Goal: Check status

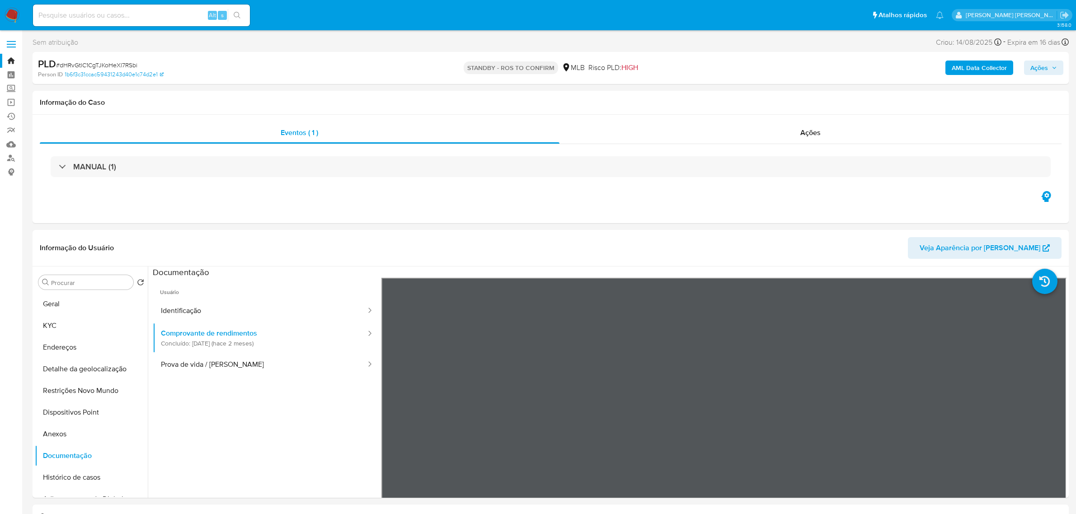
select select "10"
click at [12, 43] on label at bounding box center [11, 44] width 23 height 19
click at [0, 0] on input "checkbox" at bounding box center [0, 0] width 0 height 0
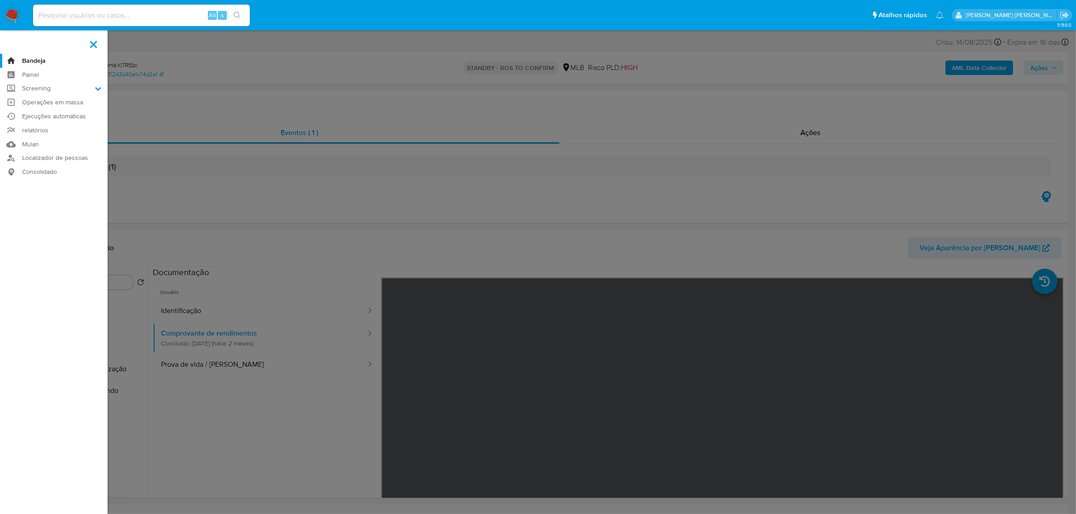
scroll to position [78, 0]
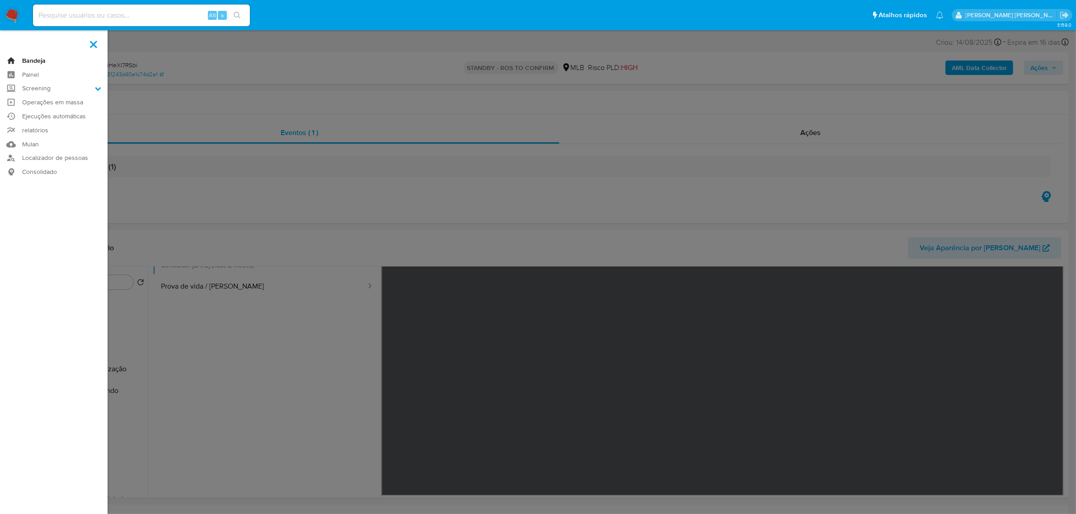
click at [41, 61] on link "Bandeja" at bounding box center [54, 61] width 108 height 14
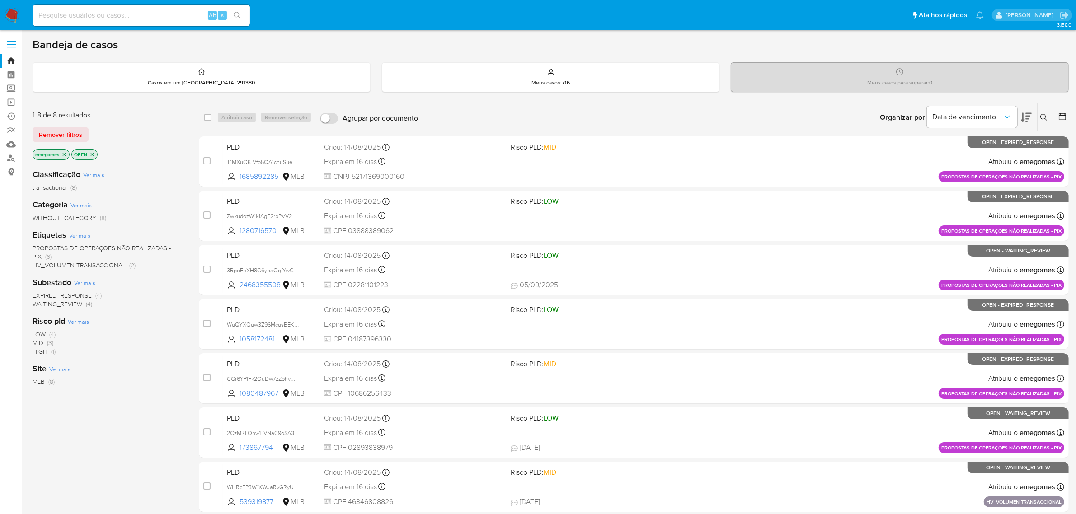
click at [64, 154] on icon "close-filter" at bounding box center [64, 154] width 3 height 3
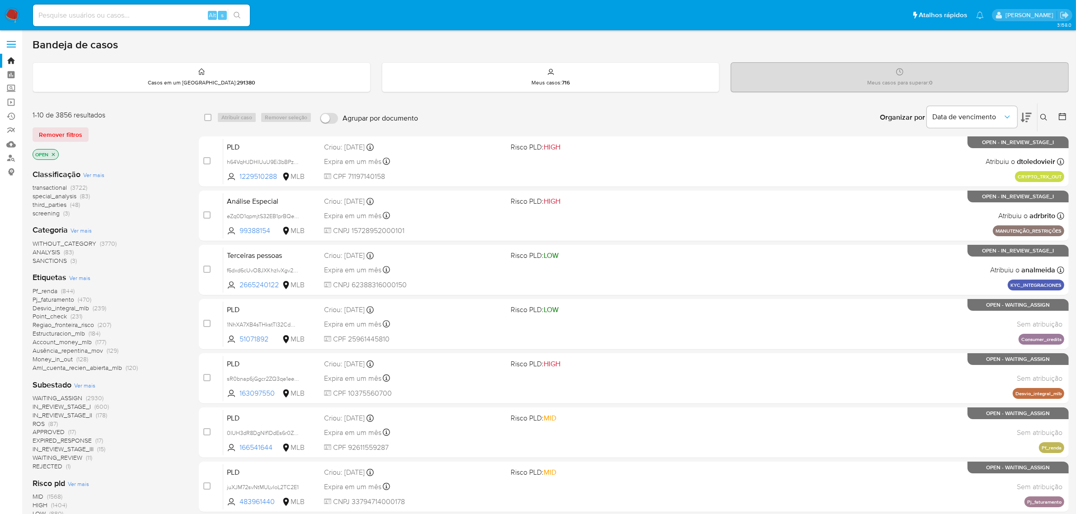
click at [55, 152] on icon "close-filter" at bounding box center [53, 154] width 5 height 5
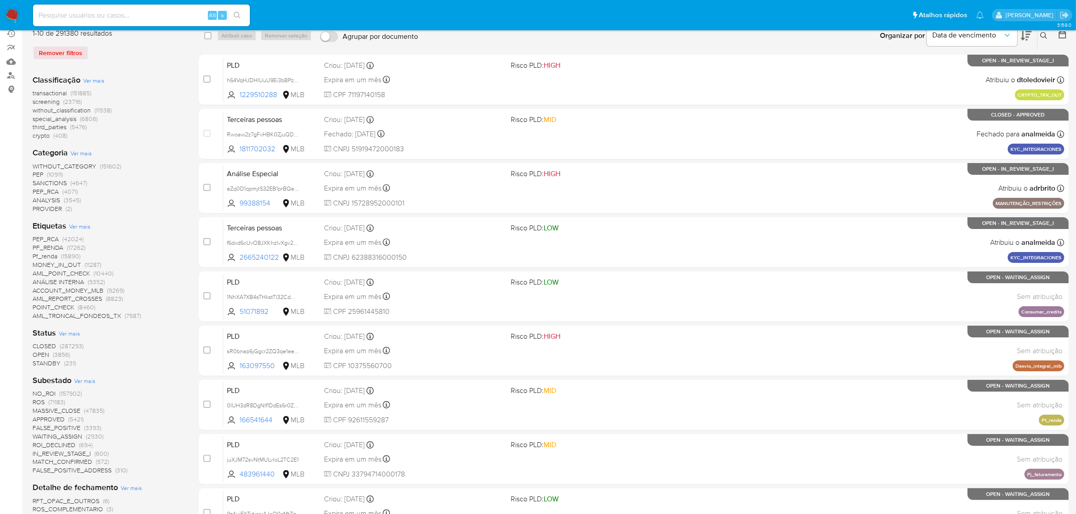
scroll to position [113, 0]
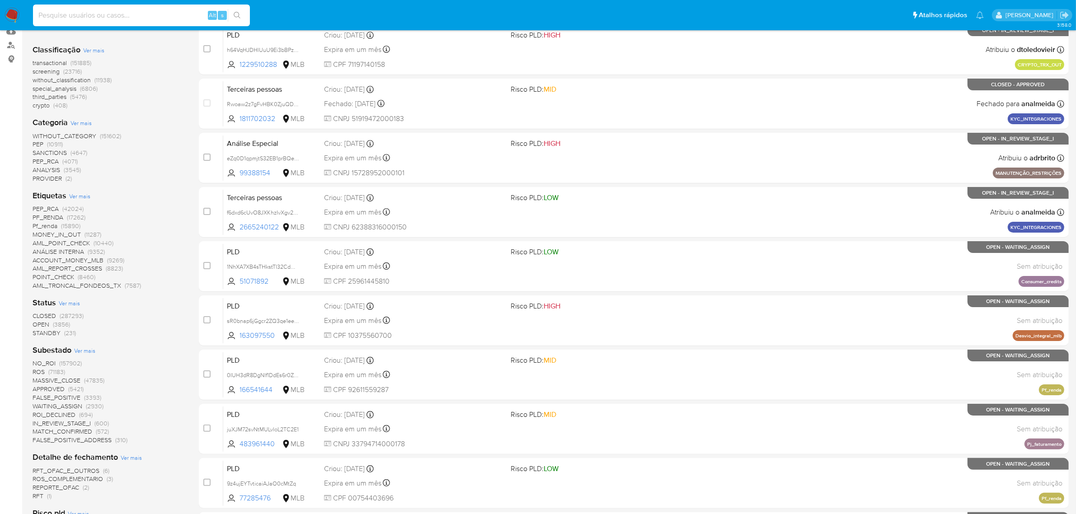
click at [130, 10] on input at bounding box center [141, 15] width 217 height 12
paste input "5iw6uvWtNv1VrnBAym6I2OPB"
type input "5iw6uvWtNv1VrnBAym6I2OPB"
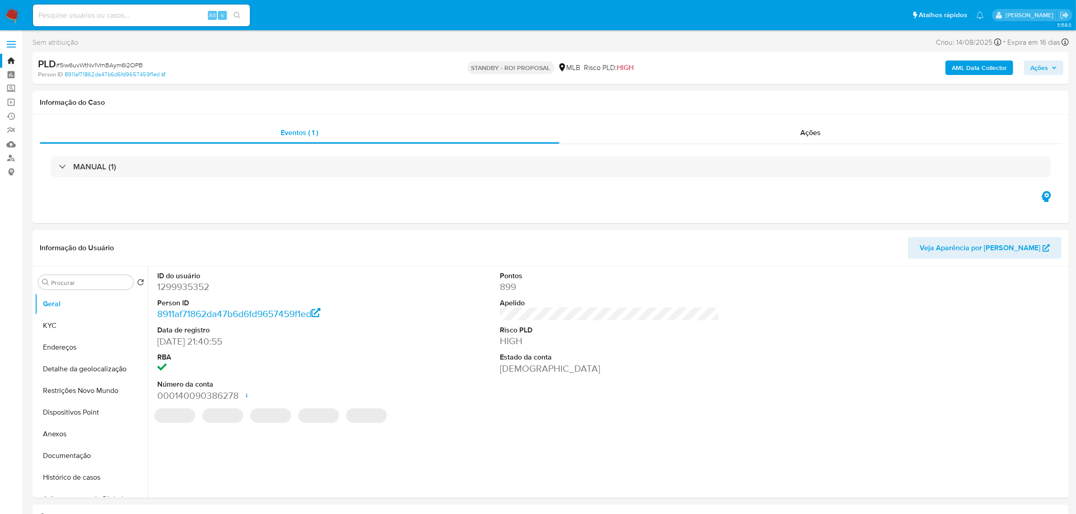
select select "10"
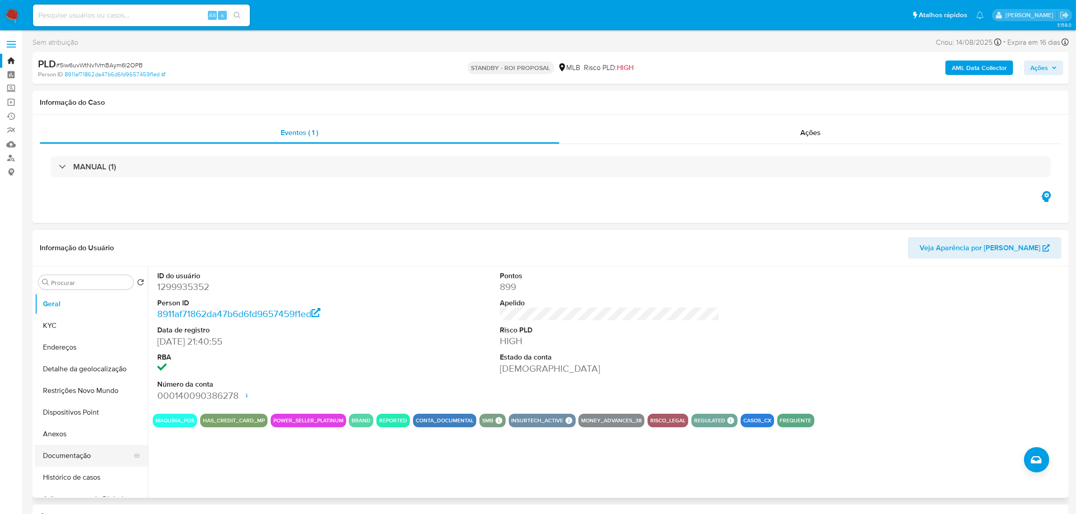
click at [80, 457] on button "Documentação" at bounding box center [88, 456] width 106 height 22
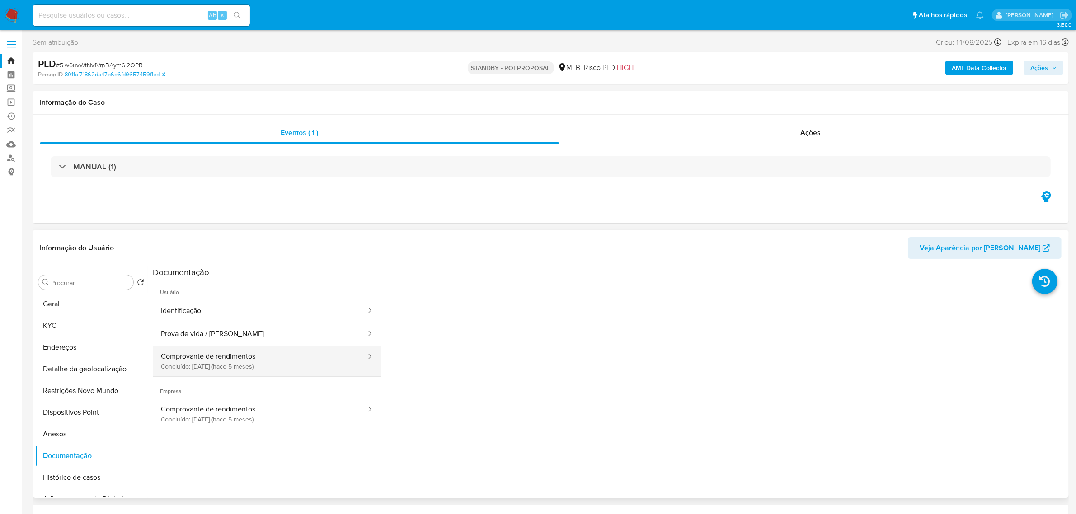
click at [236, 358] on button "Comprovante de rendimentos Concluído: 22/04/2025 (hace 5 meses)" at bounding box center [260, 361] width 214 height 31
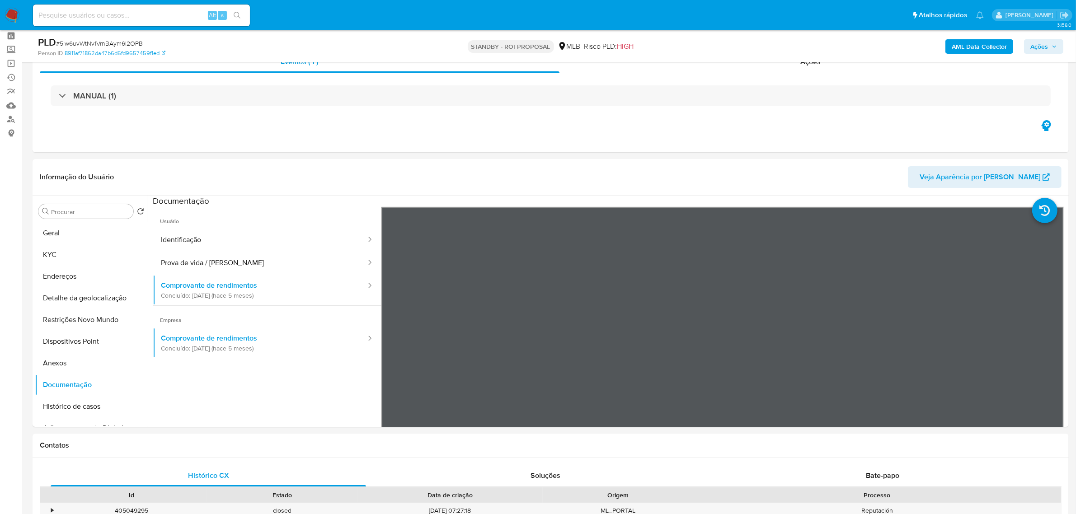
scroll to position [57, 0]
